Goal: Information Seeking & Learning: Learn about a topic

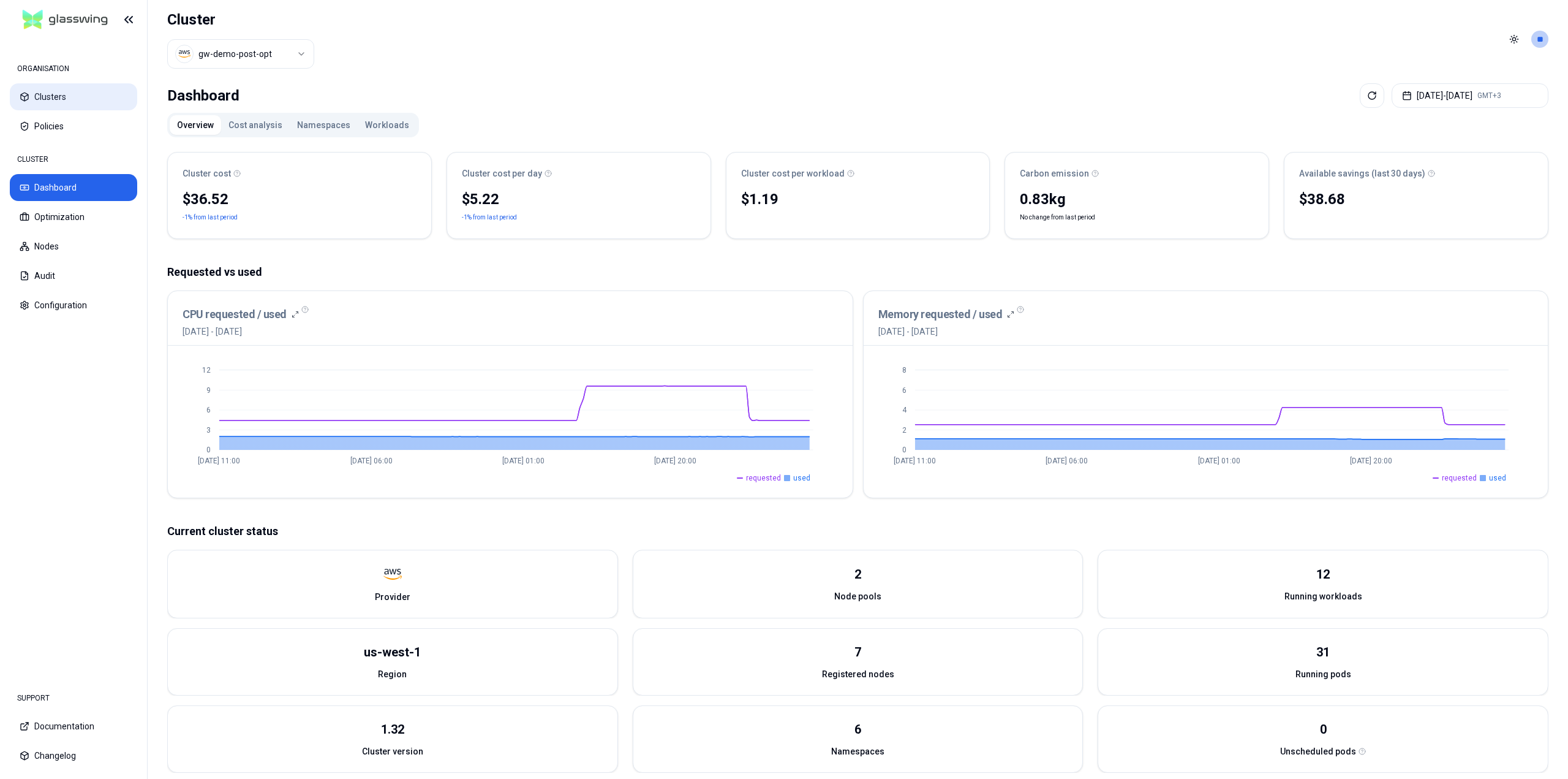
click at [63, 89] on button "Clusters" at bounding box center [73, 96] width 127 height 27
click at [257, 125] on button "Cost analysis" at bounding box center [255, 125] width 69 height 20
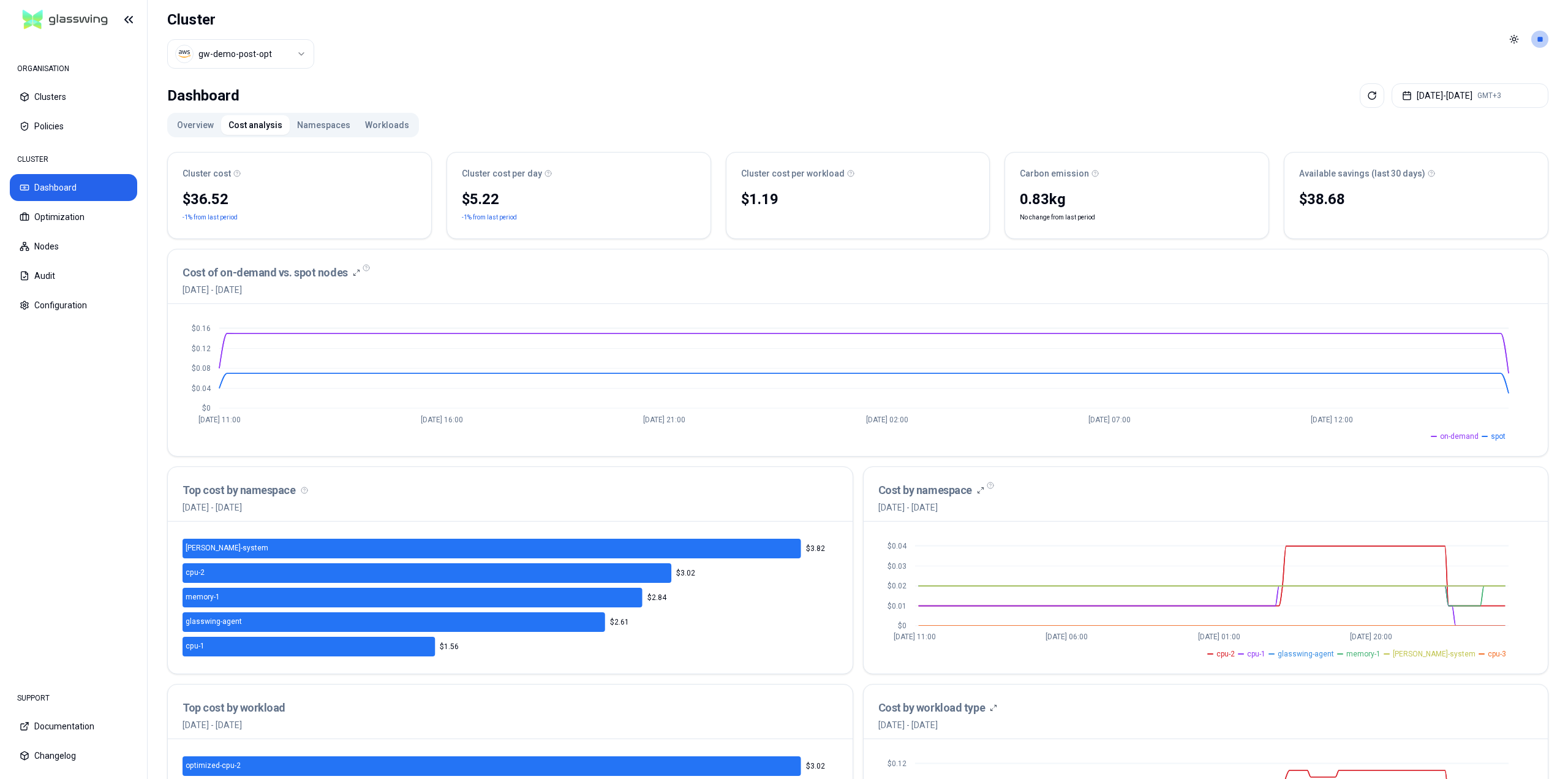
click at [328, 122] on button "Namespaces" at bounding box center [323, 125] width 68 height 20
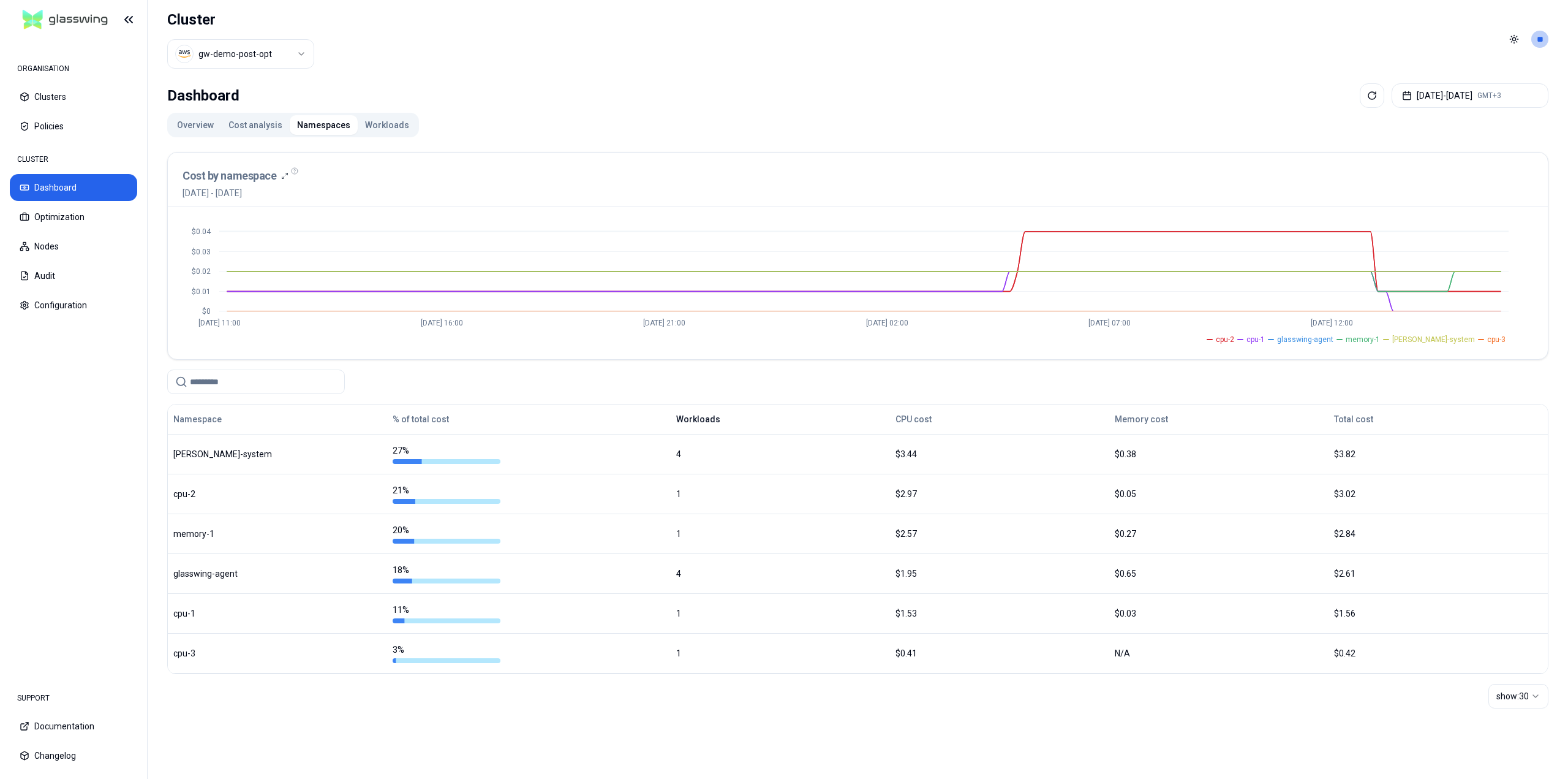
click at [713, 421] on button "Workloads" at bounding box center [698, 419] width 44 height 25
click at [715, 421] on button "Workloads" at bounding box center [706, 419] width 58 height 25
click at [703, 415] on button "Workloads" at bounding box center [706, 419] width 58 height 25
click at [931, 418] on div "CPU cost" at bounding box center [1000, 419] width 208 height 25
click at [926, 418] on button "CPU cost" at bounding box center [914, 419] width 36 height 25
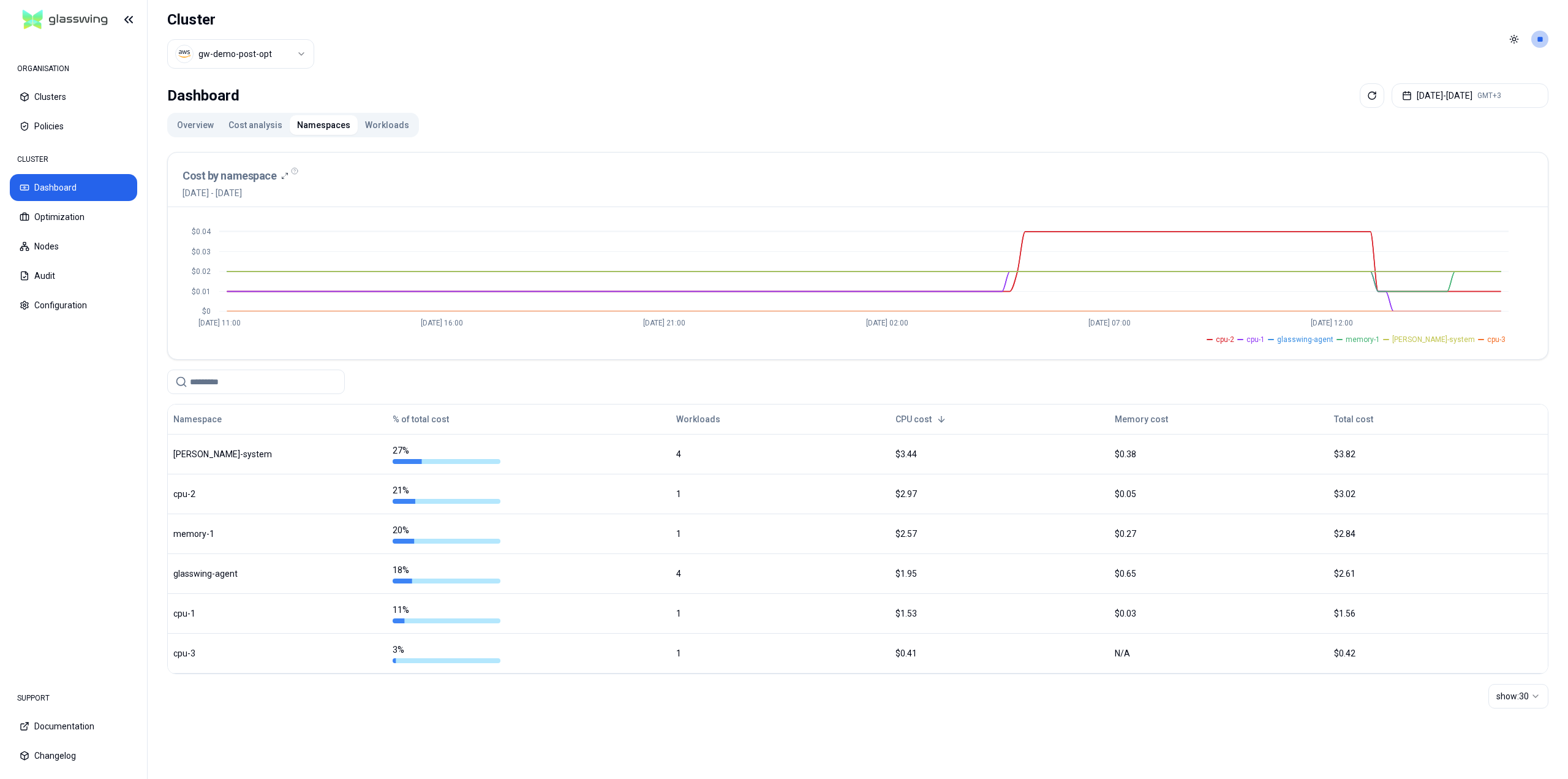
click at [926, 418] on button "CPU cost" at bounding box center [921, 419] width 51 height 25
click at [926, 418] on button "CPU cost" at bounding box center [914, 419] width 36 height 25
click at [926, 418] on button "CPU cost" at bounding box center [921, 419] width 51 height 25
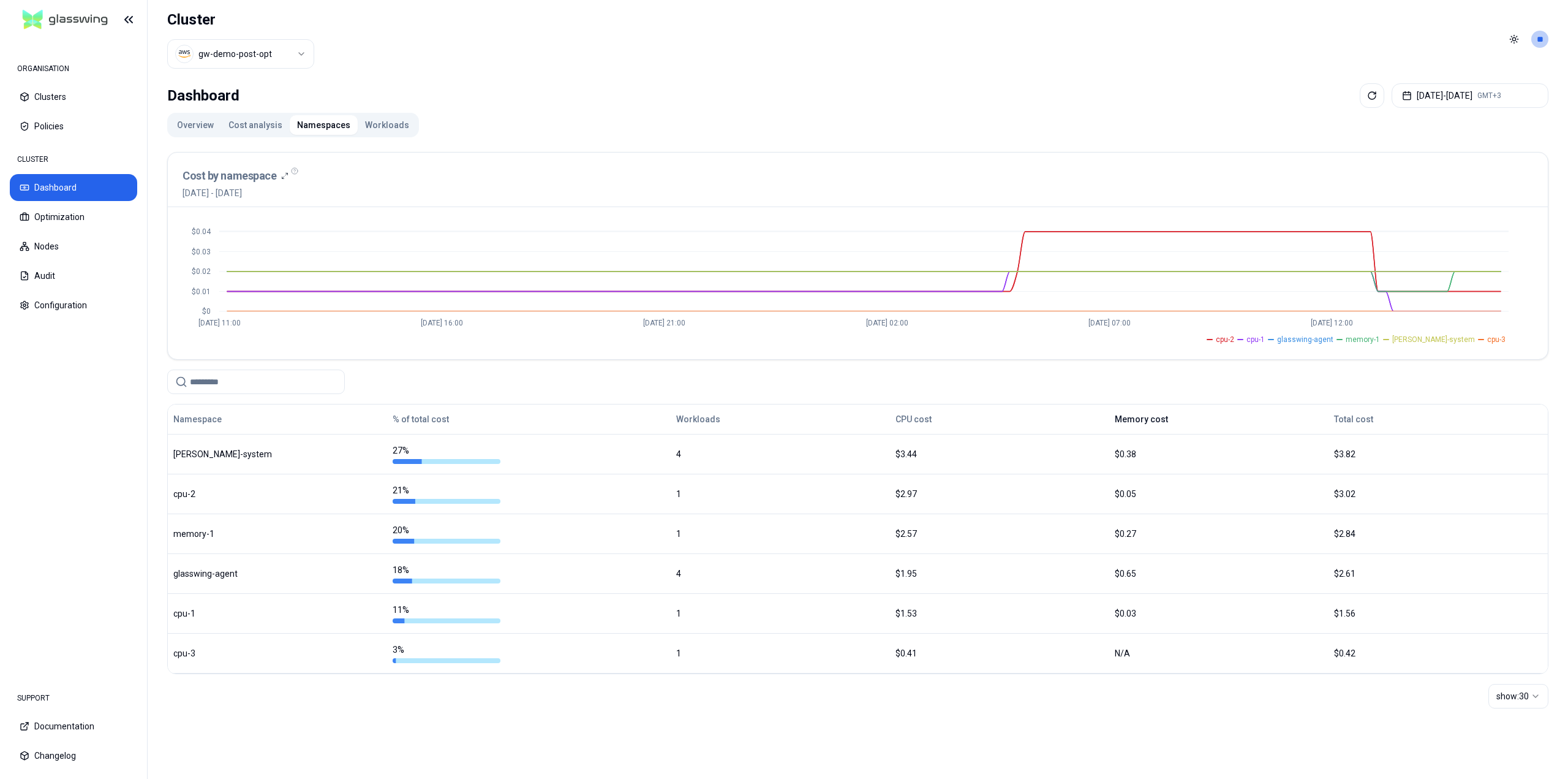
click at [1148, 419] on button "Memory cost" at bounding box center [1142, 419] width 53 height 25
click at [1148, 419] on button "Memory cost" at bounding box center [1148, 419] width 68 height 25
click at [1357, 420] on button "Total cost" at bounding box center [1354, 419] width 40 height 25
click at [1357, 420] on button "Total cost" at bounding box center [1361, 419] width 54 height 25
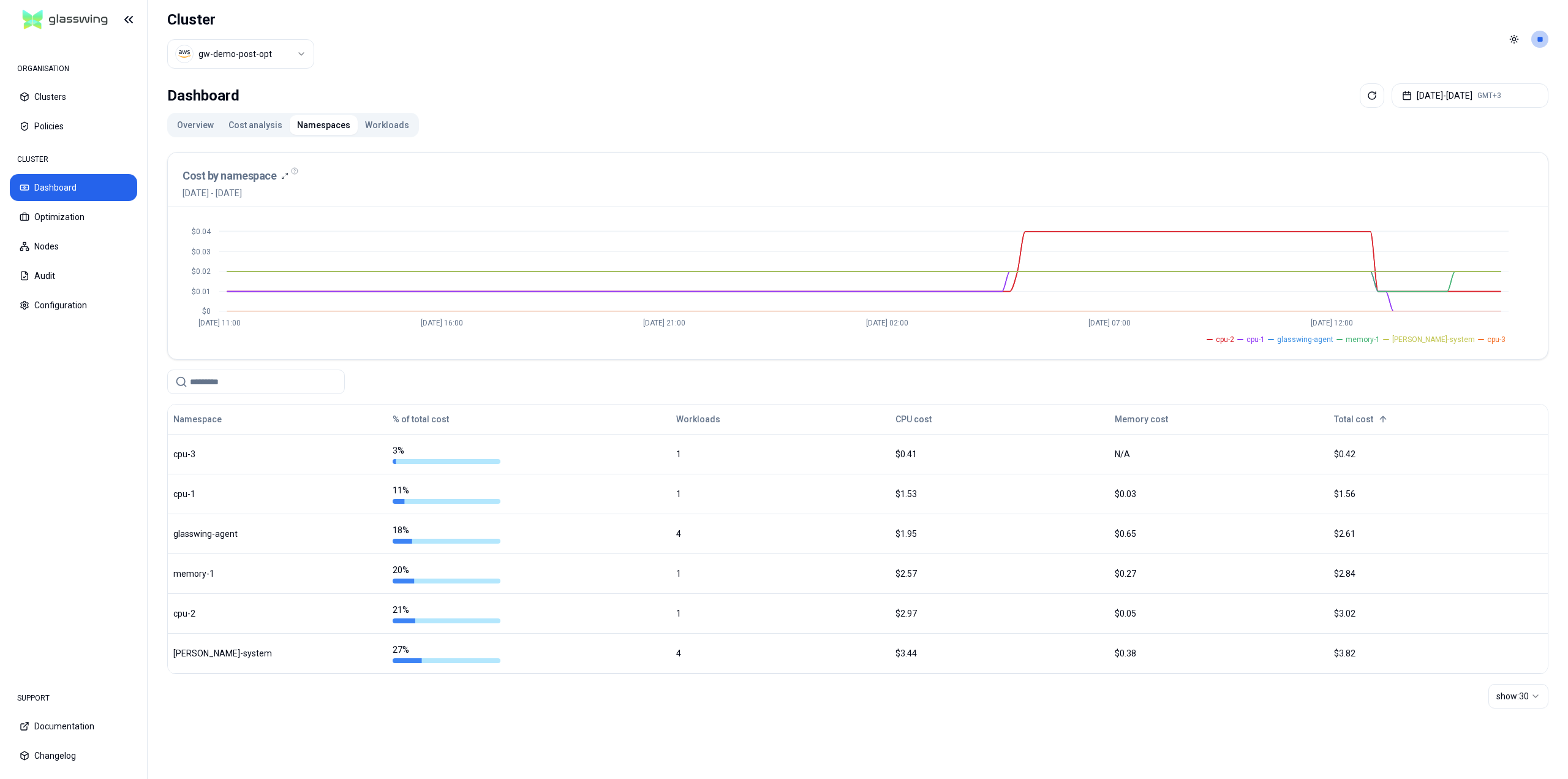
click at [1357, 420] on button "Total cost" at bounding box center [1361, 419] width 54 height 25
click at [439, 417] on button "% of total cost" at bounding box center [421, 419] width 57 height 25
click at [439, 417] on button "% of total cost" at bounding box center [428, 419] width 71 height 25
